Goal: Task Accomplishment & Management: Manage account settings

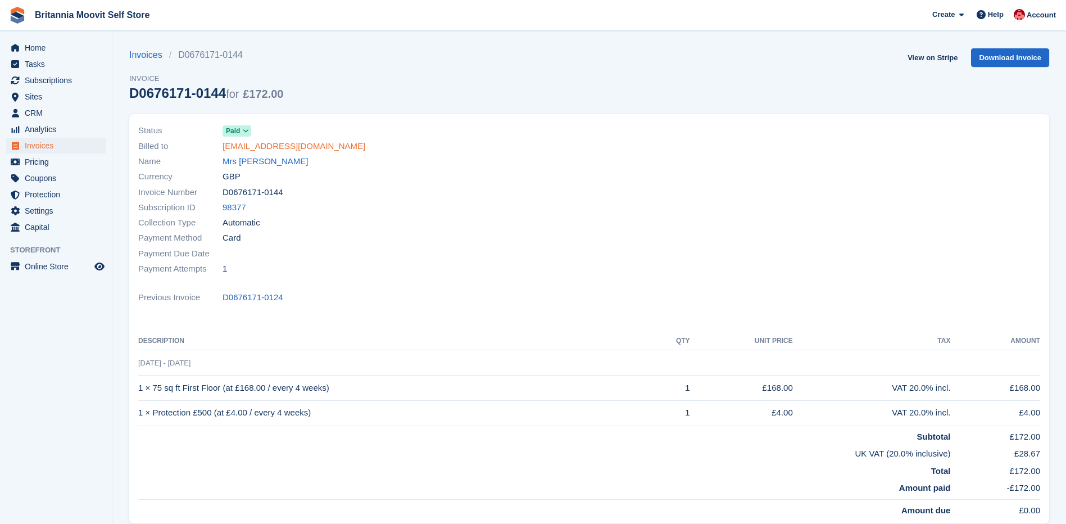
click at [245, 144] on link "tonimallarddawson@gmail.com" at bounding box center [294, 146] width 143 height 13
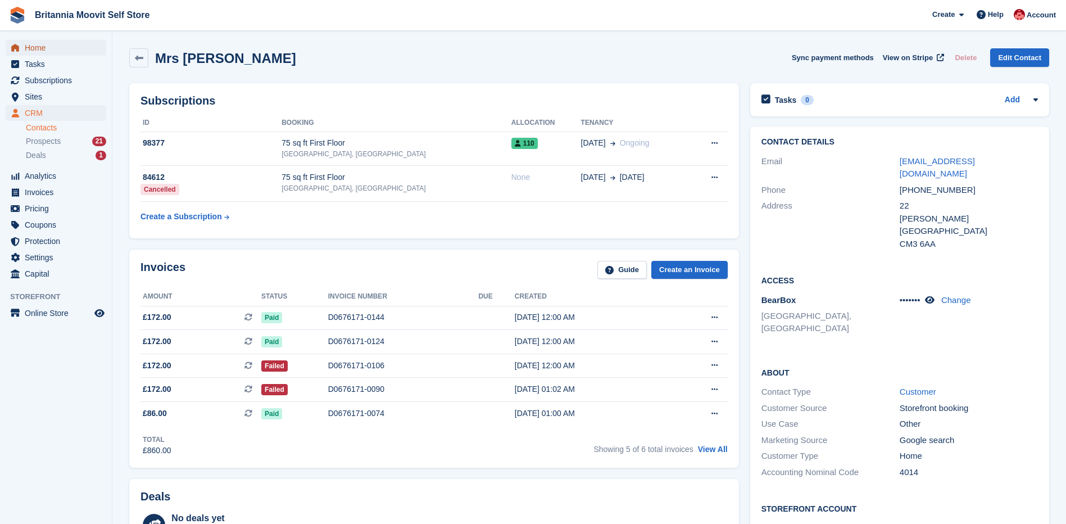
click at [40, 48] on span "Home" at bounding box center [58, 48] width 67 height 16
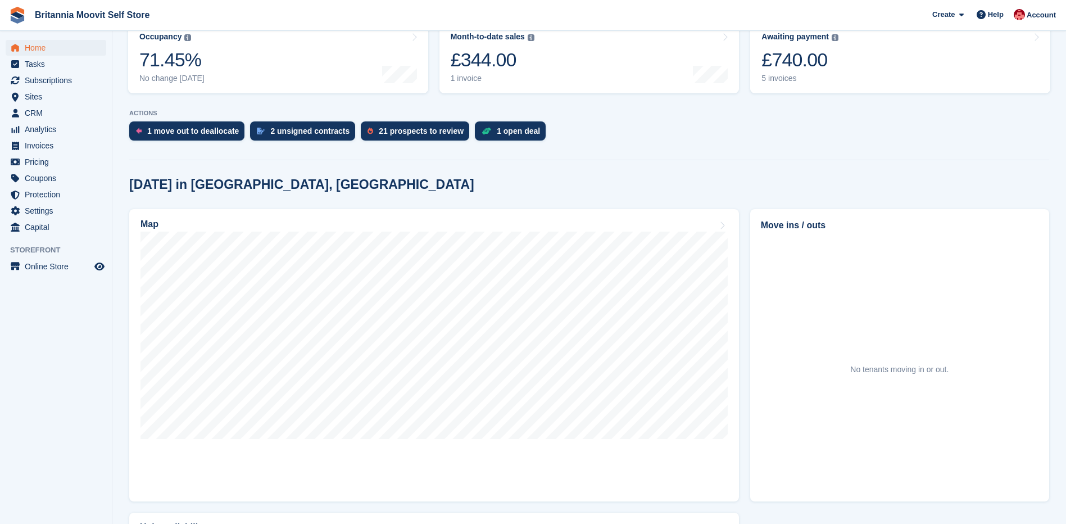
scroll to position [161, 0]
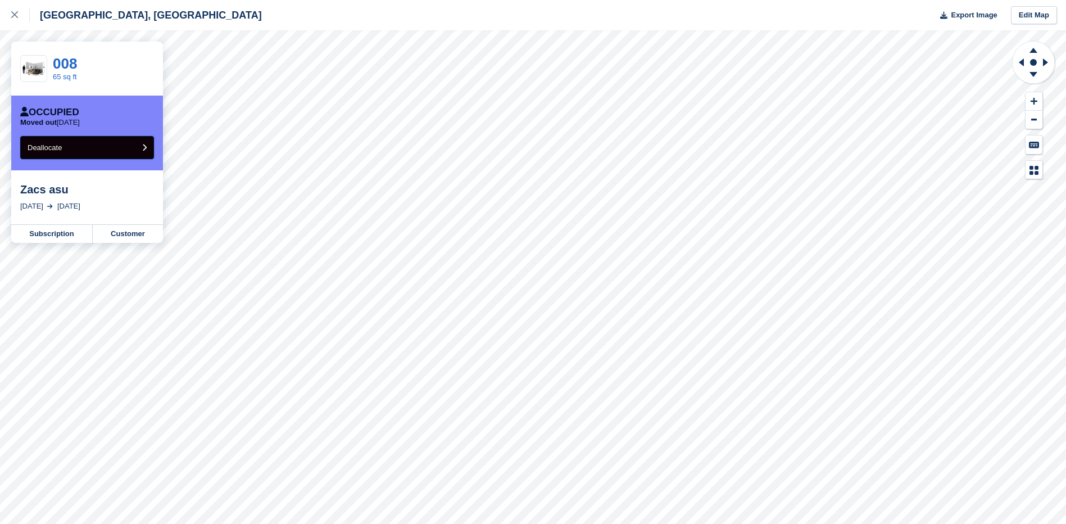
click at [149, 151] on button "Deallocate" at bounding box center [87, 147] width 134 height 23
click at [144, 147] on icon "submit" at bounding box center [144, 147] width 4 height 7
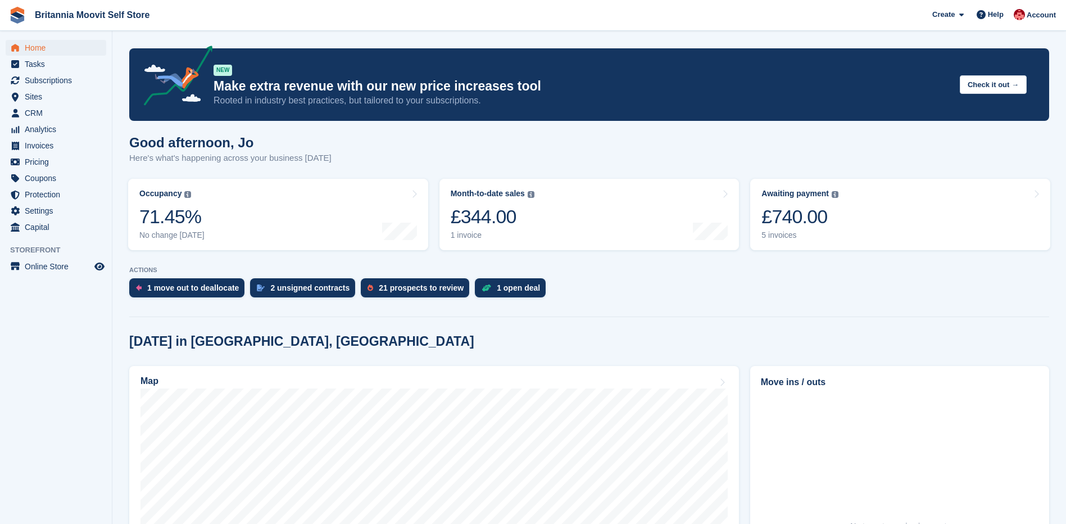
scroll to position [161, 0]
